Goal: Find specific page/section: Find specific page/section

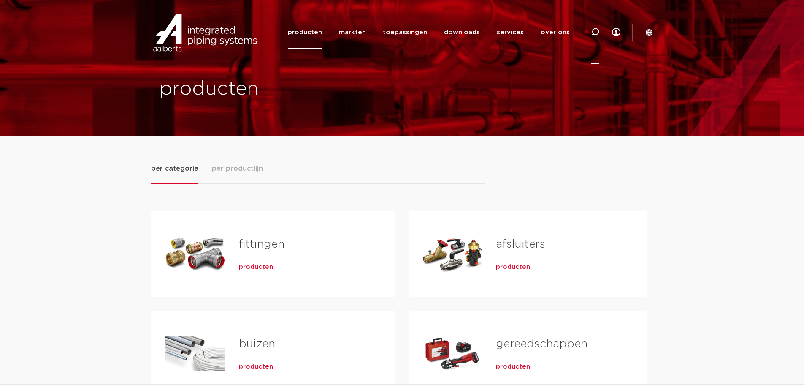
click at [593, 30] on icon at bounding box center [595, 32] width 10 height 10
paste input "123459943"
type input "123459943"
click button "Zoeken" at bounding box center [0, 0] width 0 height 0
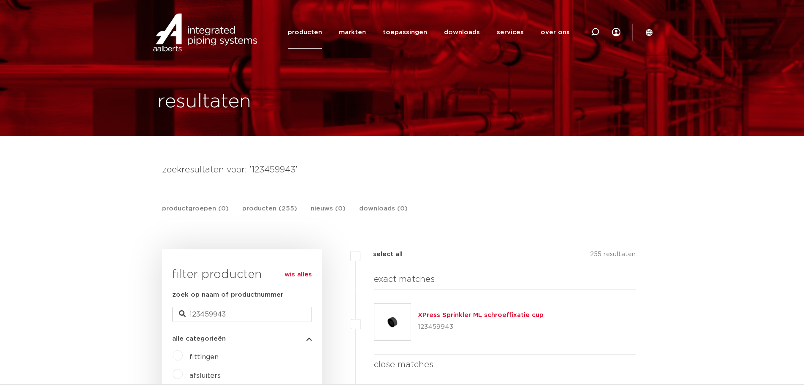
click at [494, 315] on link "XPress Sprinkler ML schroeffixatie cup" at bounding box center [481, 315] width 126 height 6
